Goal: Task Accomplishment & Management: Use online tool/utility

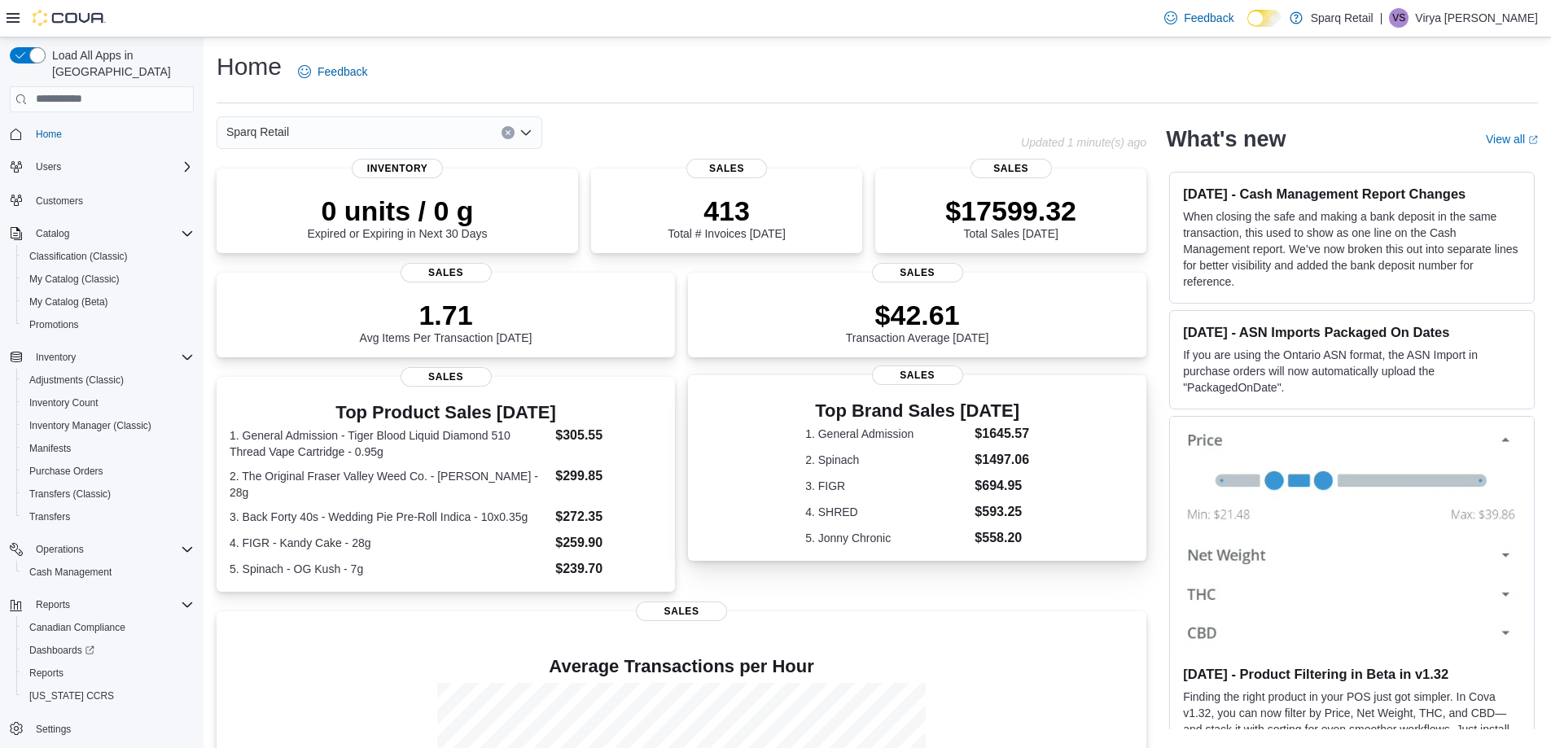
scroll to position [190, 0]
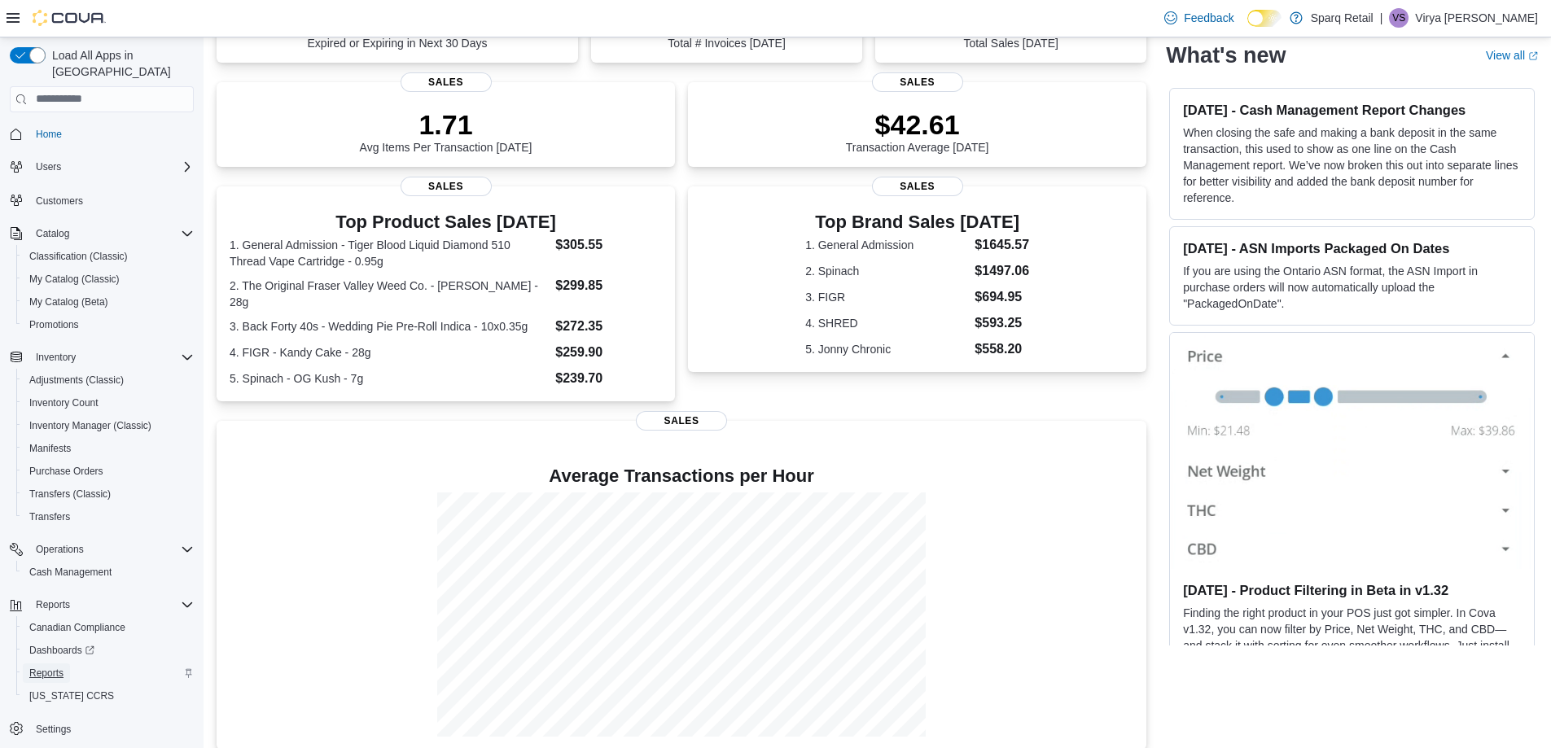
click at [34, 667] on span "Reports" at bounding box center [46, 673] width 34 height 13
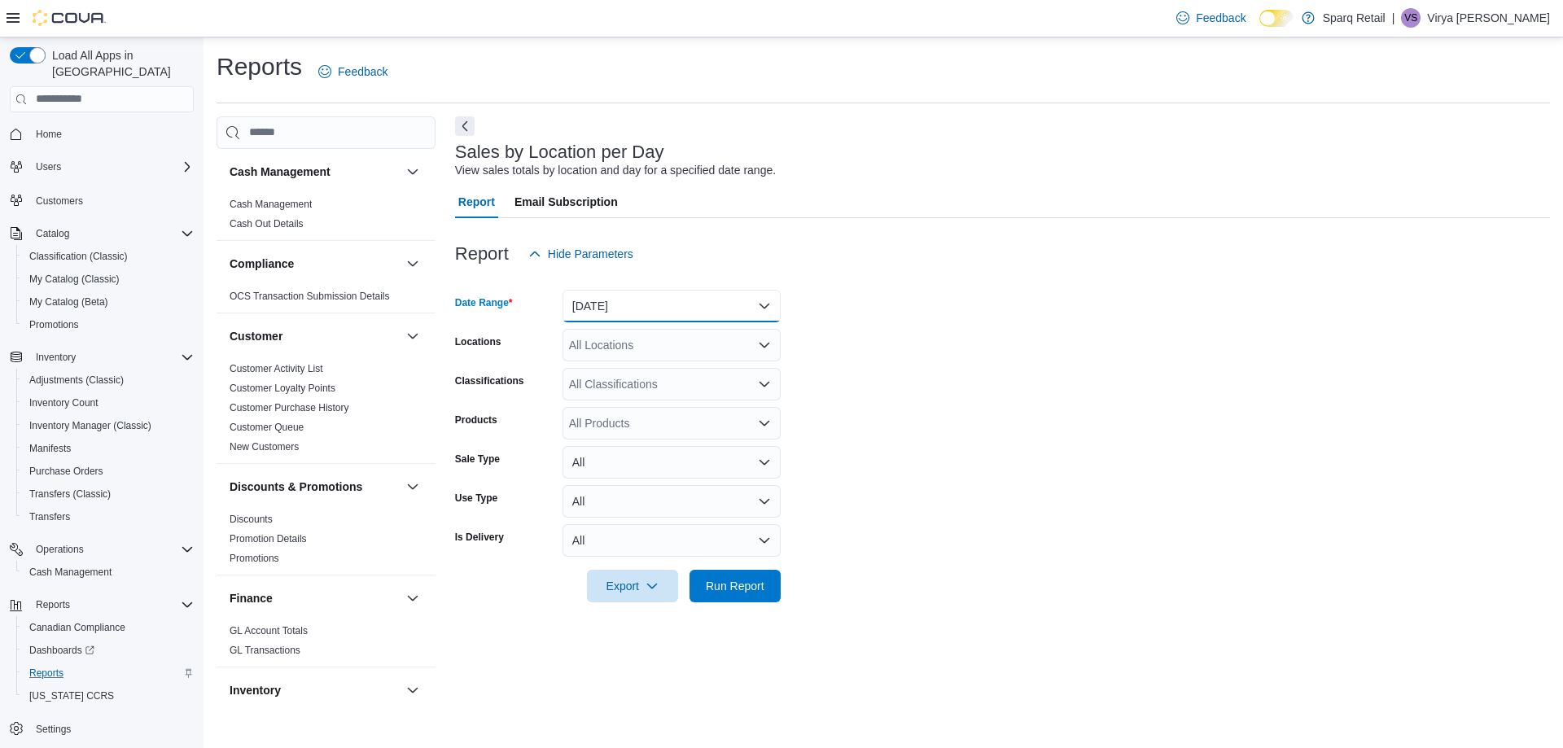
click at [765, 294] on button "[DATE]" at bounding box center [671, 306] width 218 height 33
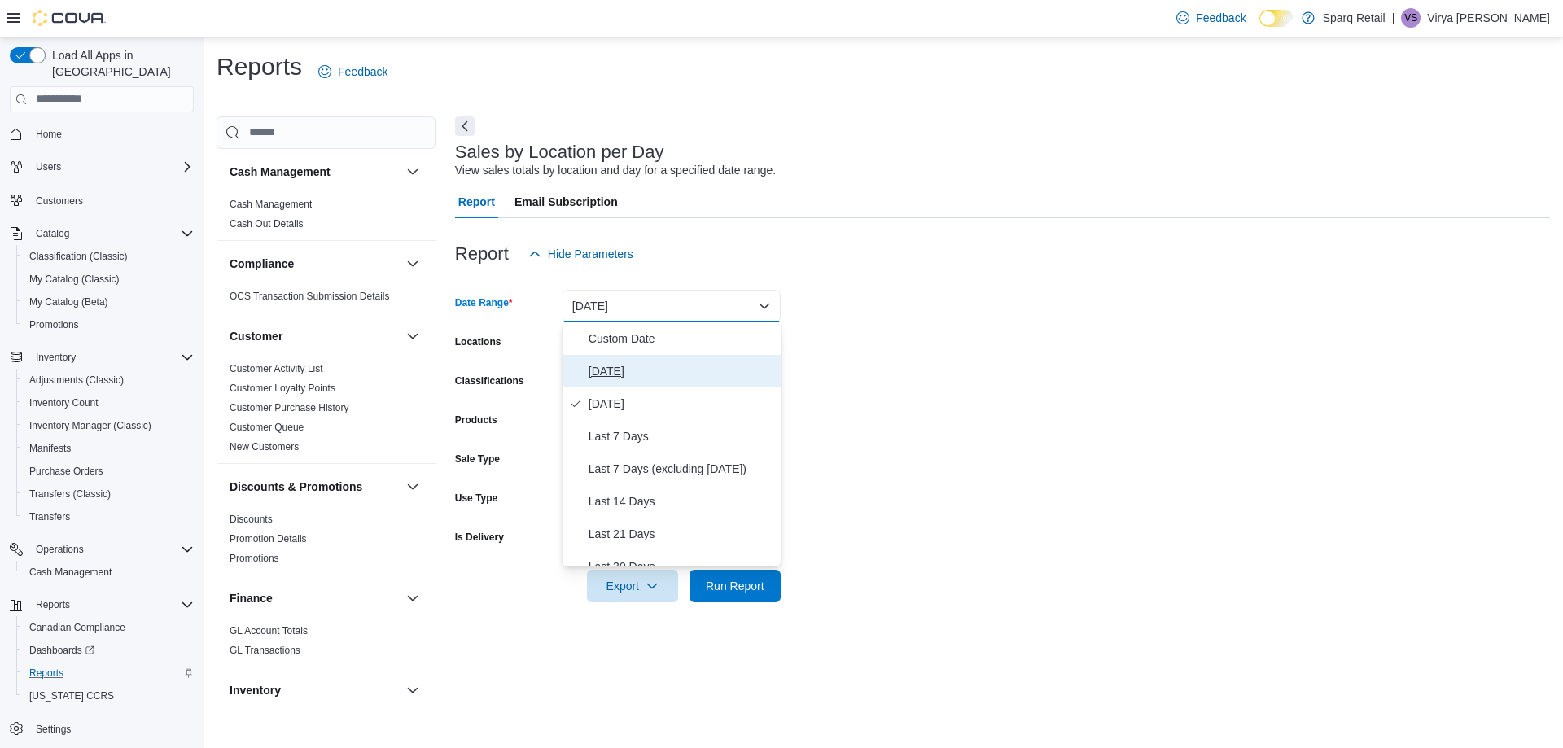
click at [711, 357] on button "[DATE]" at bounding box center [671, 371] width 218 height 33
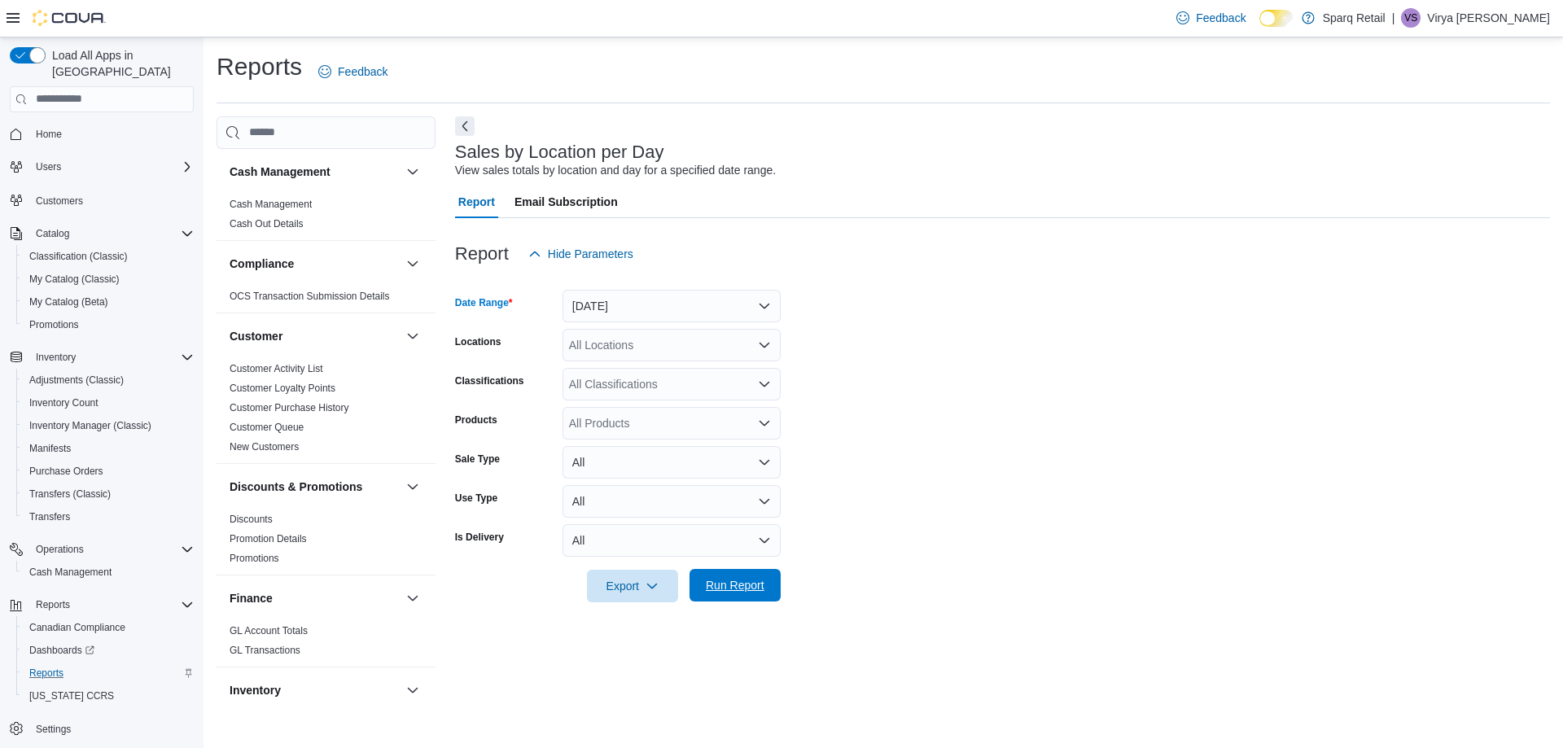
click at [750, 582] on span "Run Report" at bounding box center [735, 585] width 59 height 16
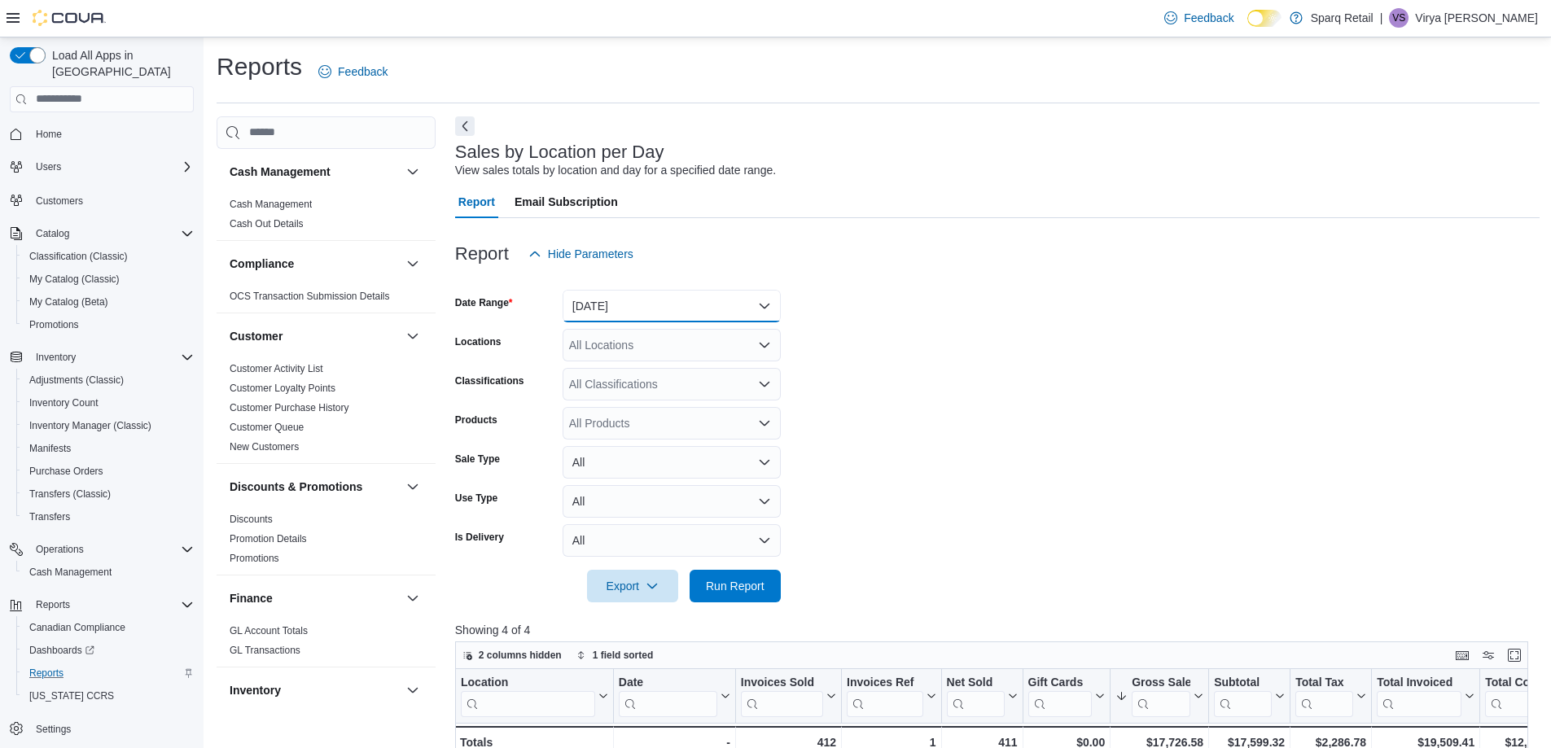
click at [721, 304] on button "[DATE]" at bounding box center [671, 306] width 218 height 33
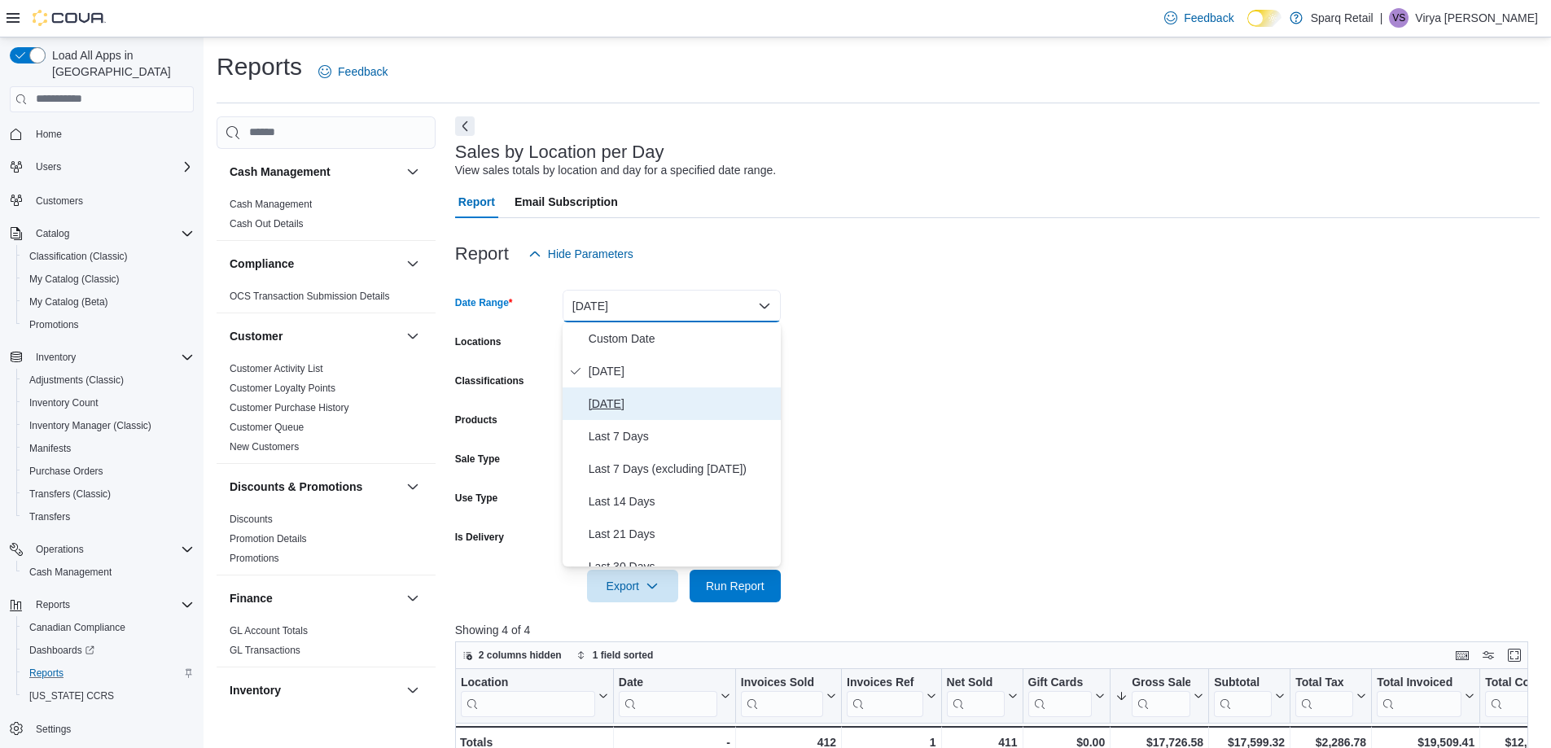
click at [601, 413] on button "[DATE]" at bounding box center [671, 403] width 218 height 33
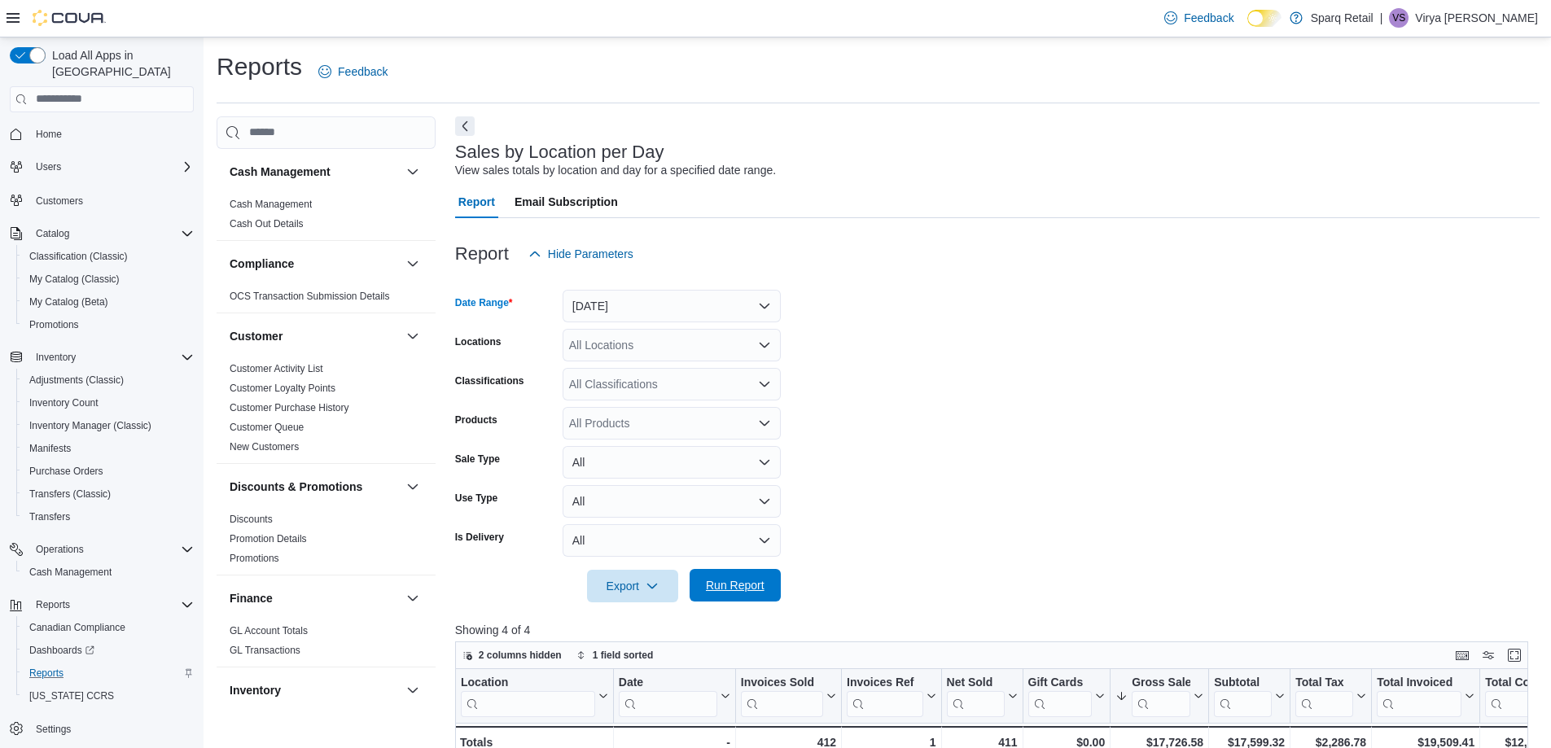
click at [708, 577] on span "Run Report" at bounding box center [735, 585] width 72 height 33
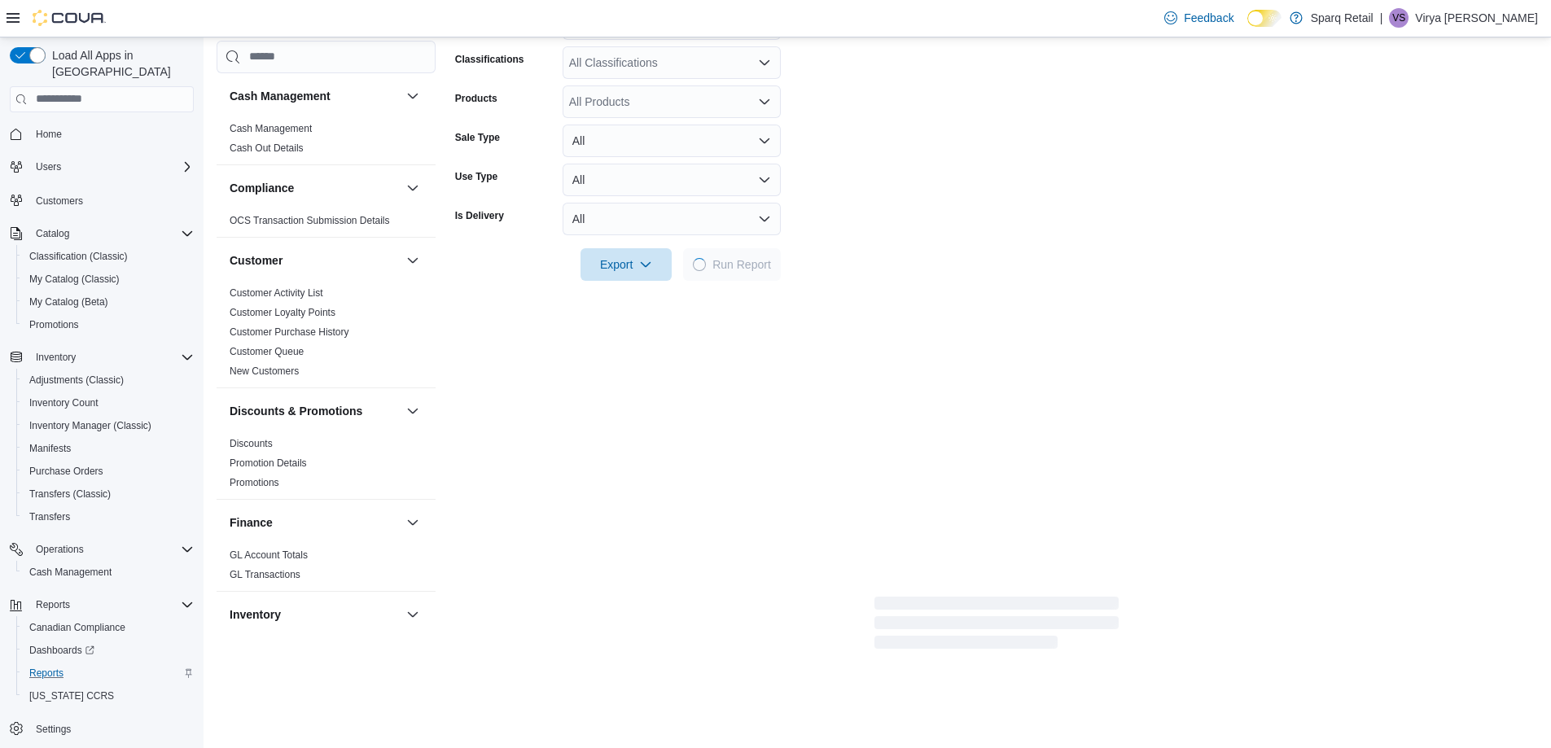
scroll to position [326, 0]
